Goal: Task Accomplishment & Management: Manage account settings

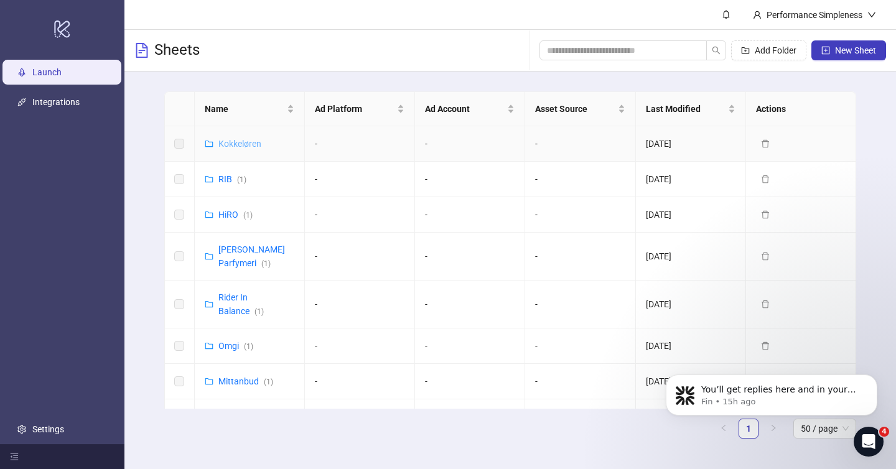
click at [230, 146] on link "Kokkeløren" at bounding box center [239, 144] width 43 height 10
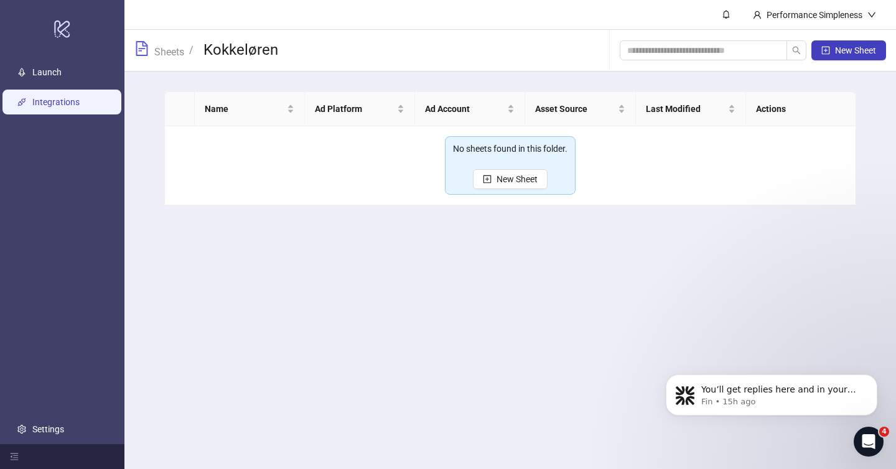
click at [55, 100] on link "Integrations" at bounding box center [55, 102] width 47 height 10
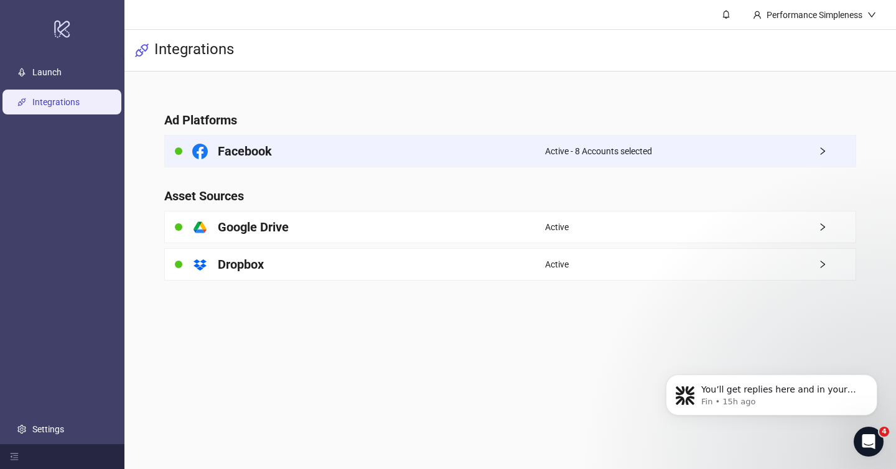
click at [309, 154] on div "Facebook" at bounding box center [355, 151] width 380 height 31
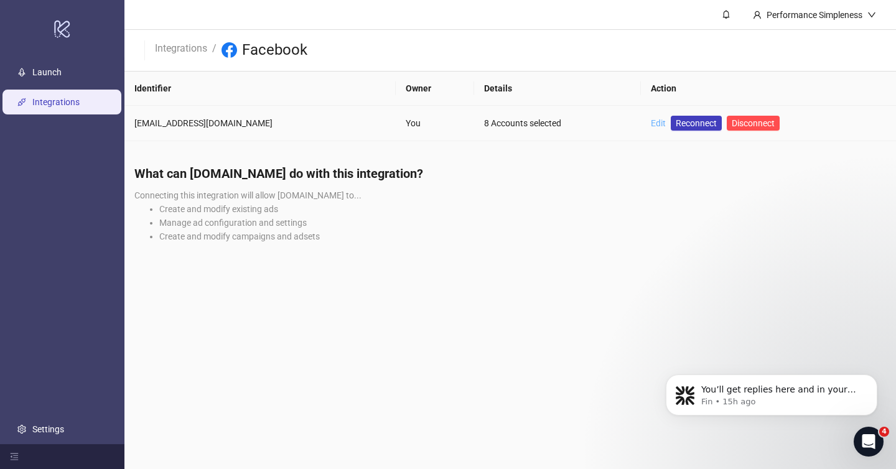
click at [650, 127] on link "Edit" at bounding box center [657, 123] width 15 height 10
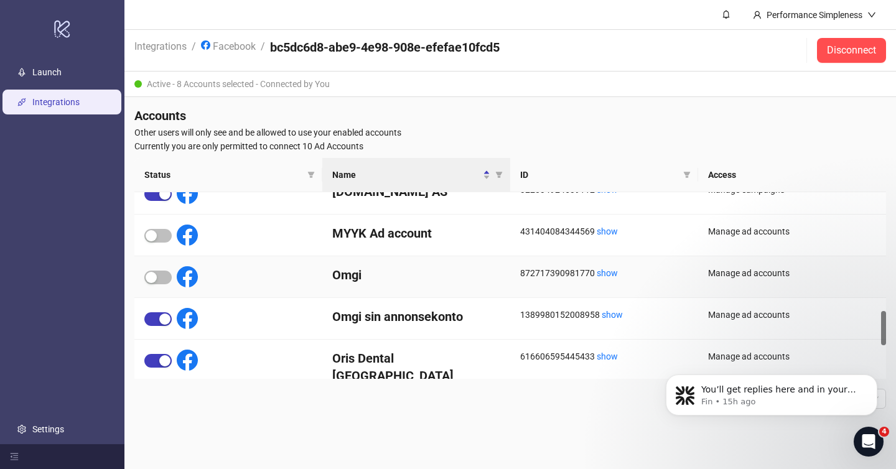
scroll to position [645, 0]
